Goal: Task Accomplishment & Management: Manage account settings

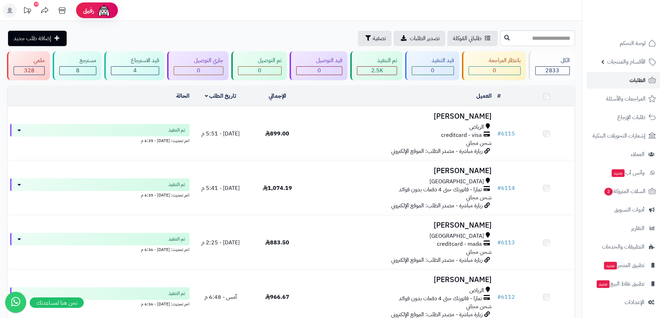
click at [638, 78] on span "الطلبات" at bounding box center [638, 80] width 16 height 10
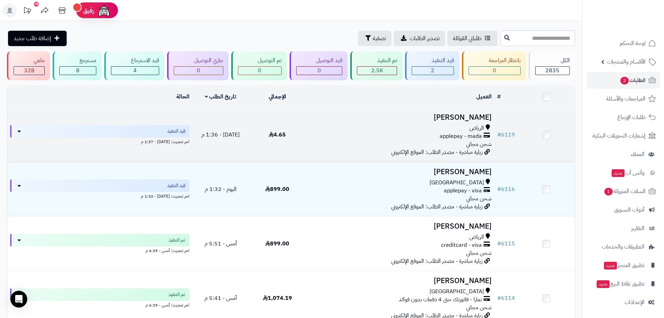
click at [477, 115] on h3 "[PERSON_NAME]" at bounding box center [400, 117] width 183 height 8
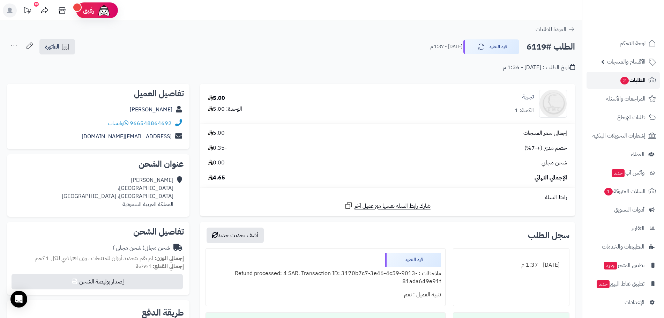
click at [636, 81] on span "الطلبات 2" at bounding box center [633, 80] width 26 height 10
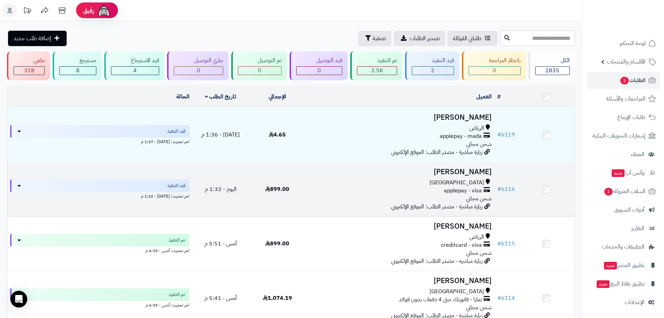
click at [462, 172] on h3 "[PERSON_NAME]" at bounding box center [400, 172] width 183 height 8
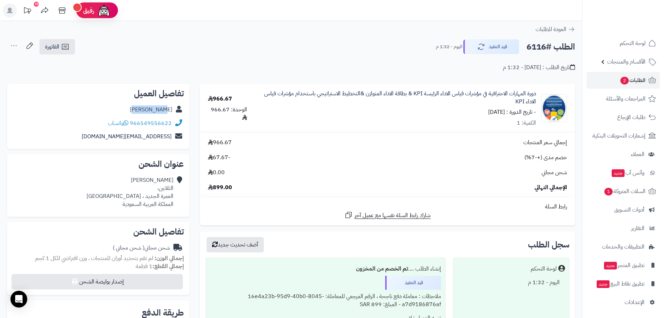
drag, startPoint x: 147, startPoint y: 109, endPoint x: 171, endPoint y: 112, distance: 24.3
click at [171, 112] on div "[PERSON_NAME]" at bounding box center [98, 110] width 171 height 14
click at [499, 51] on button "قيد التنفيذ" at bounding box center [492, 46] width 56 height 15
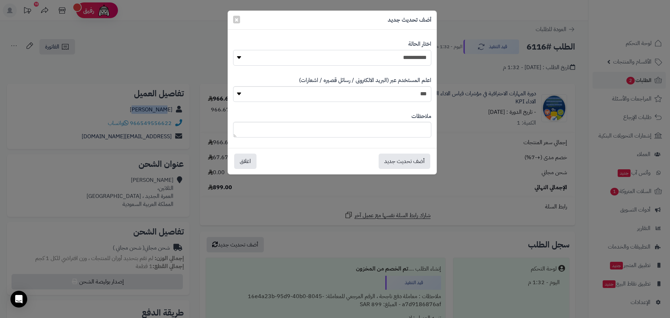
click at [412, 62] on select "**********" at bounding box center [332, 58] width 198 height 16
select select "*"
click at [233, 50] on select "**********" at bounding box center [332, 58] width 198 height 16
click at [398, 160] on button "أضف تحديث جديد" at bounding box center [405, 160] width 52 height 15
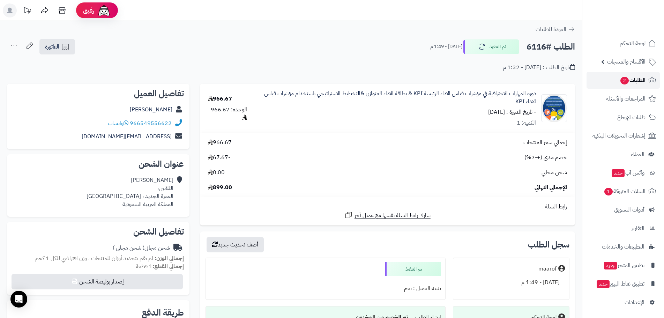
click at [646, 82] on span "الطلبات 2" at bounding box center [633, 80] width 26 height 10
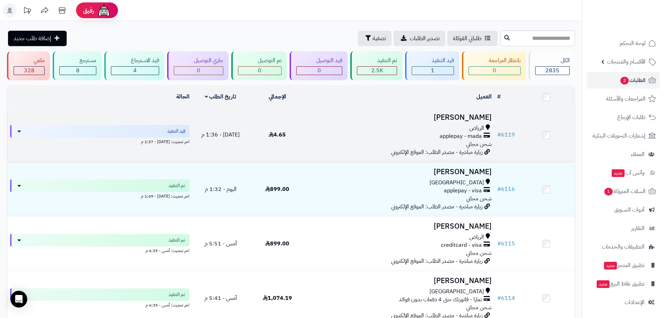
click at [452, 123] on td "Yousef Obaid الرياض applepay - mada شحن مجاني زيارة مباشرة - مصدر الطلب: الموقع…" at bounding box center [400, 135] width 189 height 54
click at [462, 117] on h3 "[PERSON_NAME]" at bounding box center [400, 117] width 183 height 8
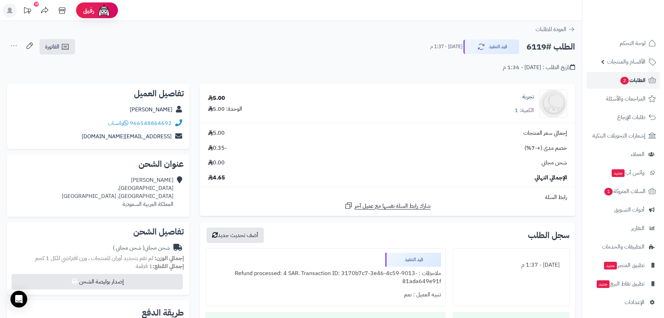
click at [635, 81] on span "الطلبات 2" at bounding box center [633, 80] width 26 height 10
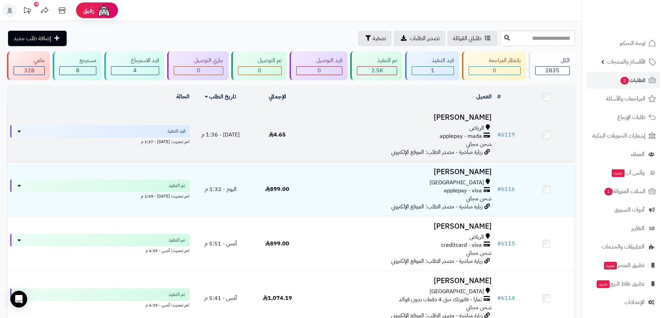
click at [474, 118] on h3 "[PERSON_NAME]" at bounding box center [400, 117] width 183 height 8
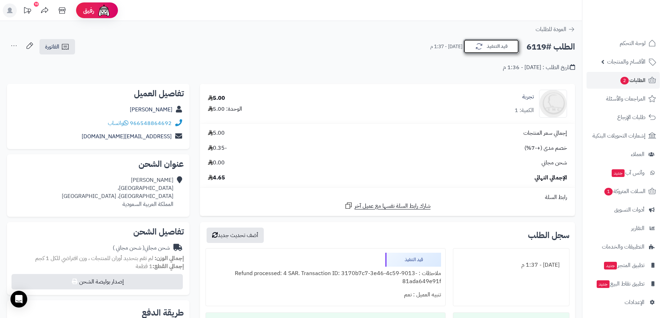
click at [511, 51] on button "قيد التنفيذ" at bounding box center [492, 46] width 56 height 15
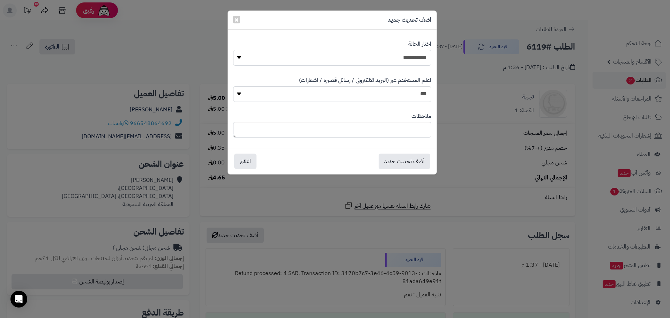
click at [428, 59] on select "**********" at bounding box center [332, 58] width 198 height 16
select select "*"
click at [233, 50] on select "**********" at bounding box center [332, 58] width 198 height 16
click at [403, 161] on button "أضف تحديث جديد" at bounding box center [405, 160] width 52 height 15
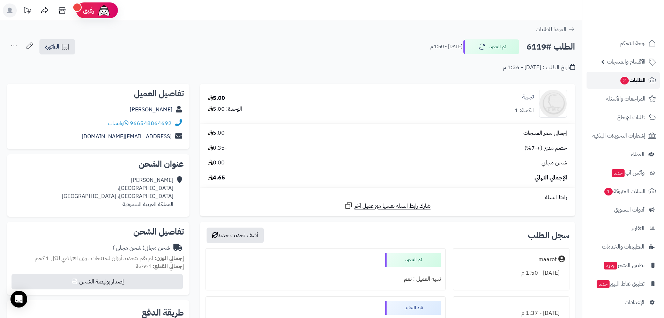
click at [626, 82] on span "2" at bounding box center [625, 81] width 8 height 8
